Goal: Navigation & Orientation: Find specific page/section

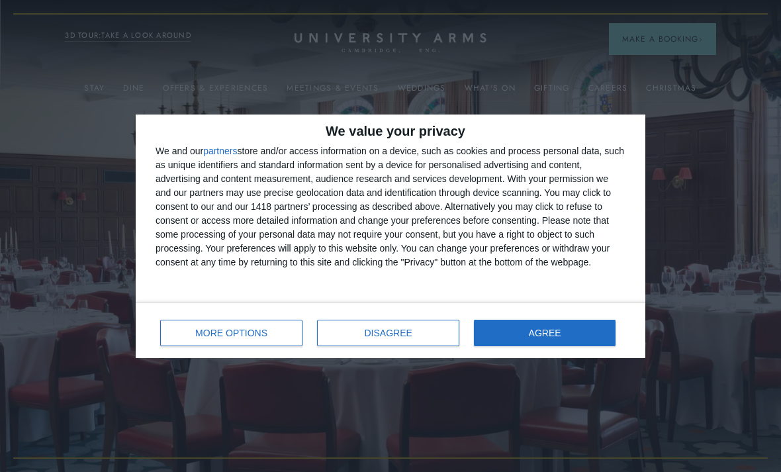
click at [594, 329] on button "AGREE" at bounding box center [545, 333] width 142 height 26
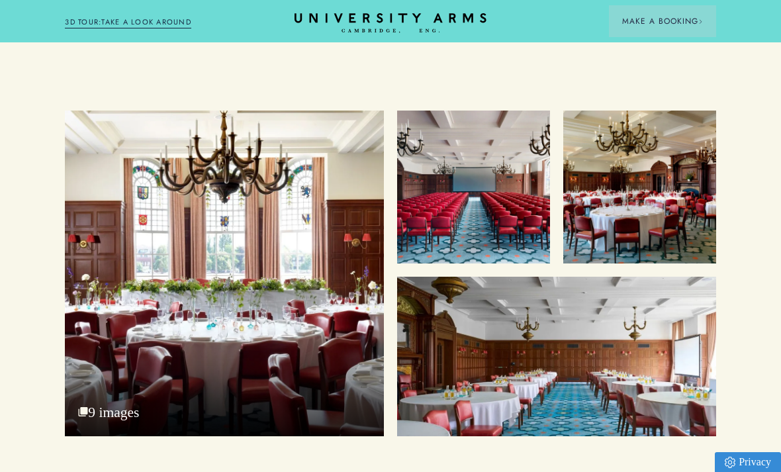
scroll to position [1042, 0]
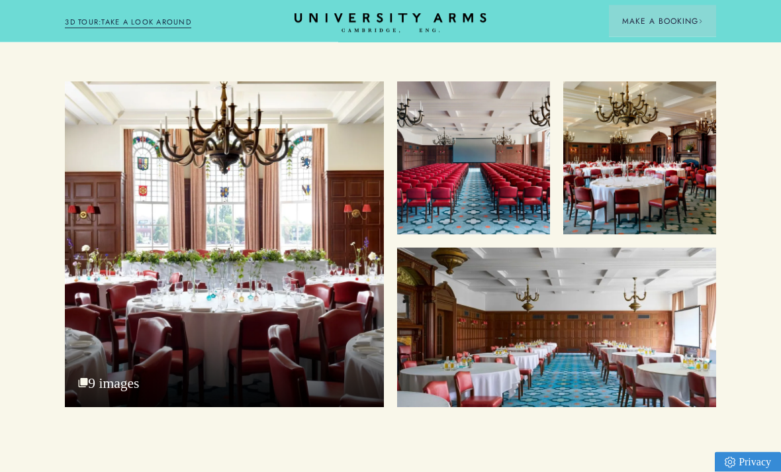
click at [122, 234] on div at bounding box center [224, 245] width 319 height 326
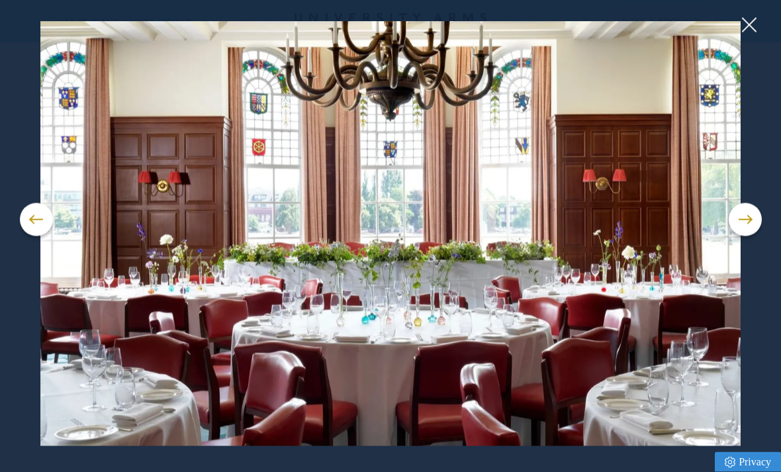
scroll to position [1042, 0]
click at [745, 236] on button at bounding box center [745, 219] width 33 height 33
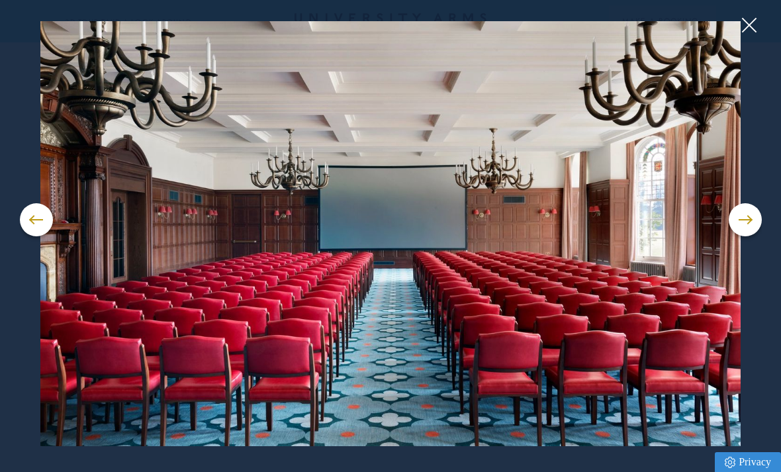
click at [743, 236] on button at bounding box center [745, 219] width 33 height 33
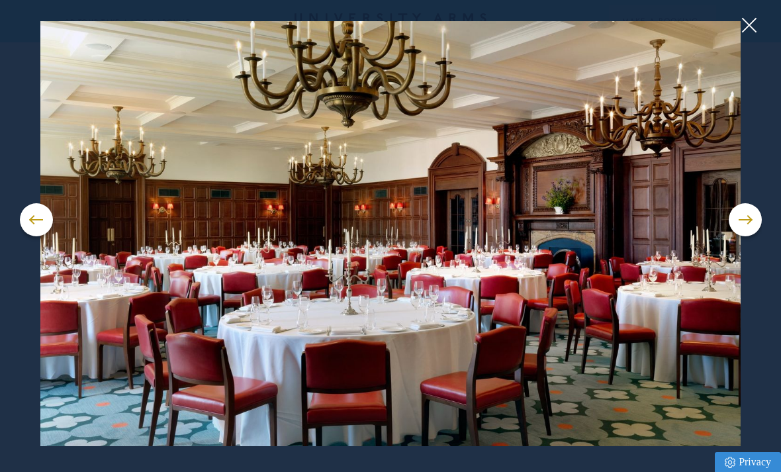
click at [745, 236] on button at bounding box center [745, 219] width 33 height 33
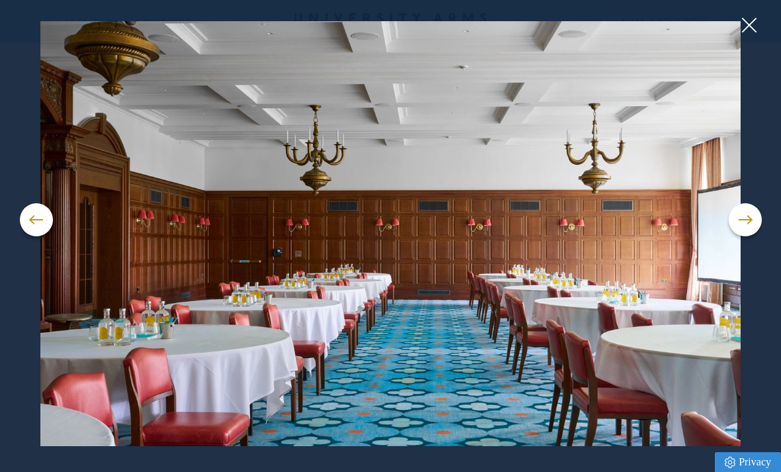
click at [739, 236] on button at bounding box center [745, 219] width 33 height 33
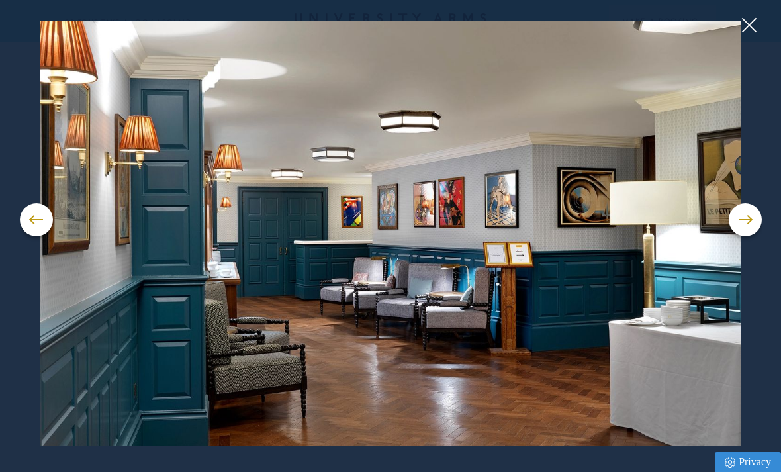
click at [740, 236] on button at bounding box center [745, 219] width 33 height 33
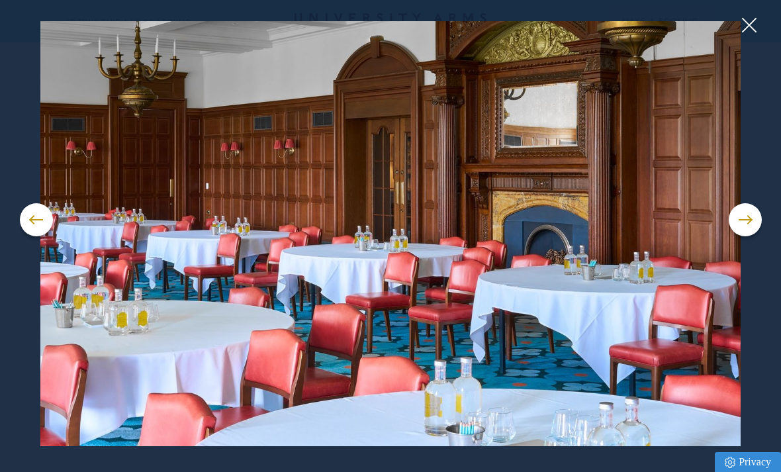
click at [742, 236] on button at bounding box center [745, 219] width 33 height 33
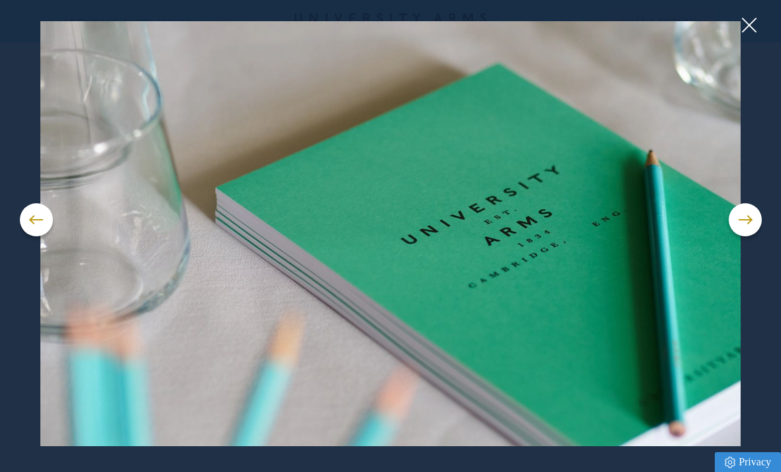
click at [739, 236] on button at bounding box center [745, 219] width 33 height 33
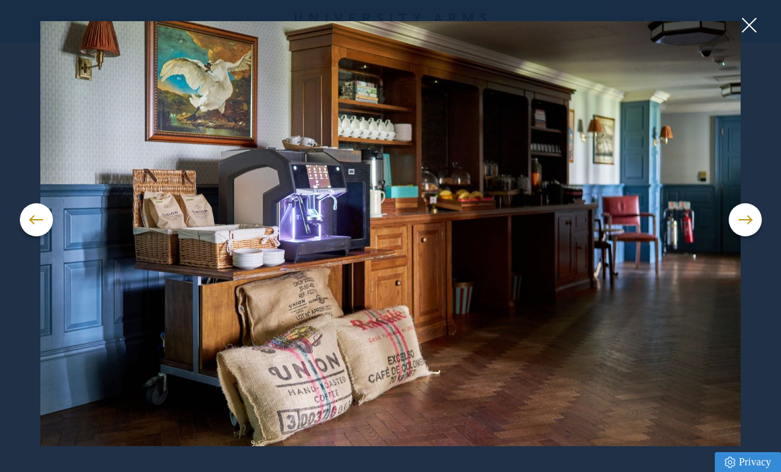
click at [743, 236] on button at bounding box center [745, 219] width 33 height 33
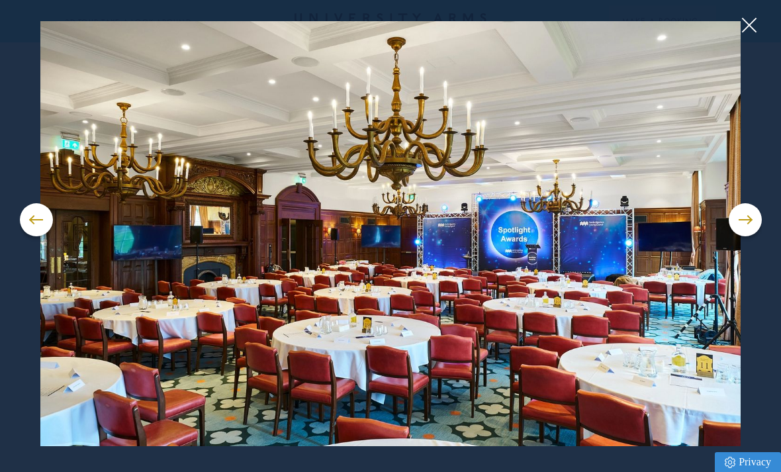
click at [743, 236] on button at bounding box center [745, 219] width 33 height 33
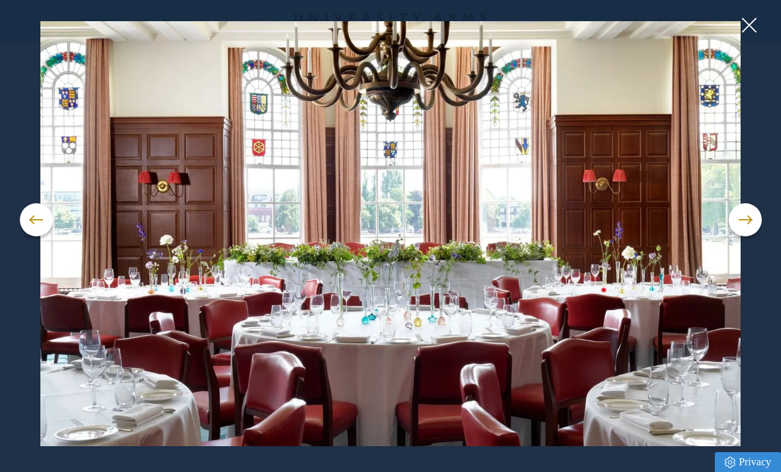
click at [42, 236] on button at bounding box center [36, 219] width 33 height 33
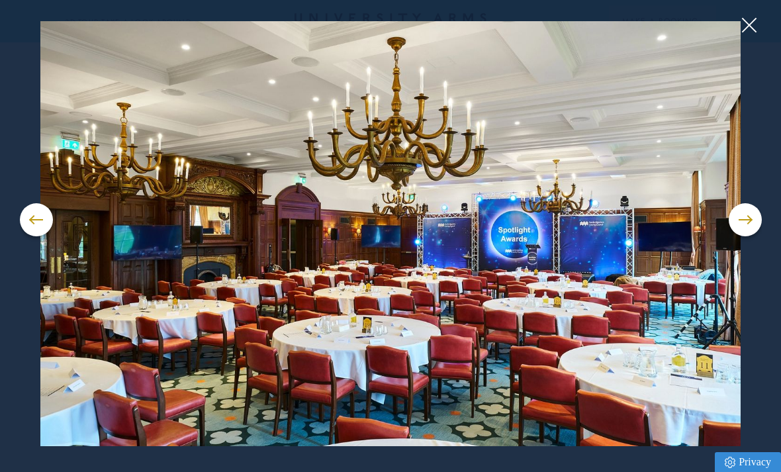
click at [754, 27] on button at bounding box center [749, 25] width 20 height 20
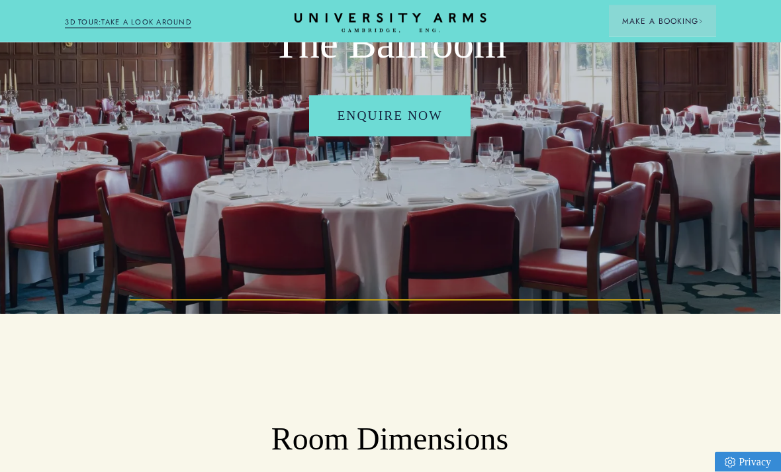
scroll to position [158, 1]
